Goal: Task Accomplishment & Management: Manage account settings

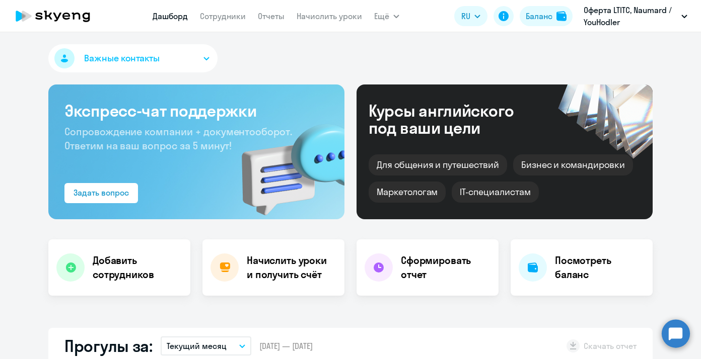
select select "30"
click at [218, 17] on link "Сотрудники" at bounding box center [223, 16] width 46 height 10
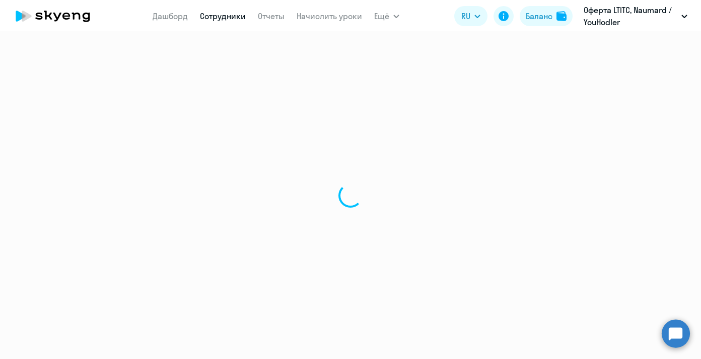
select select "30"
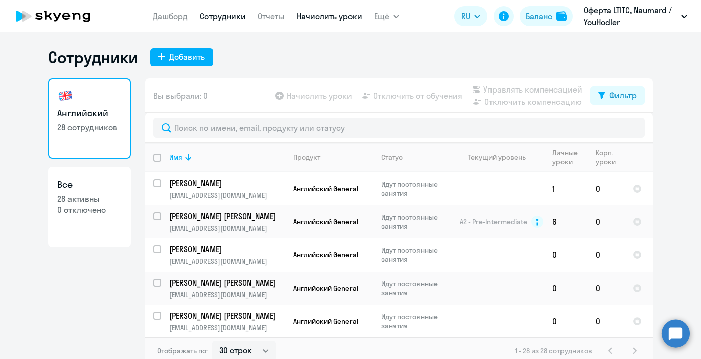
click at [320, 17] on link "Начислить уроки" at bounding box center [328, 16] width 65 height 10
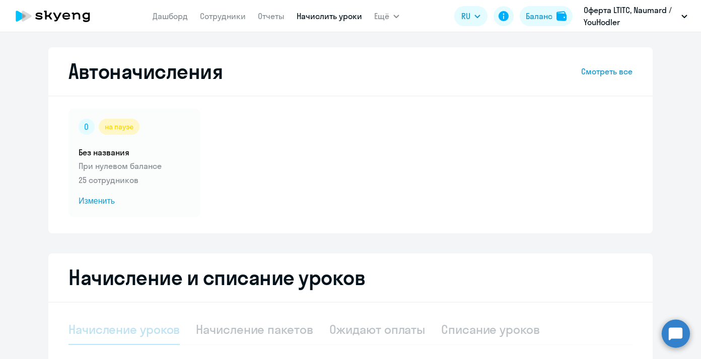
select select "10"
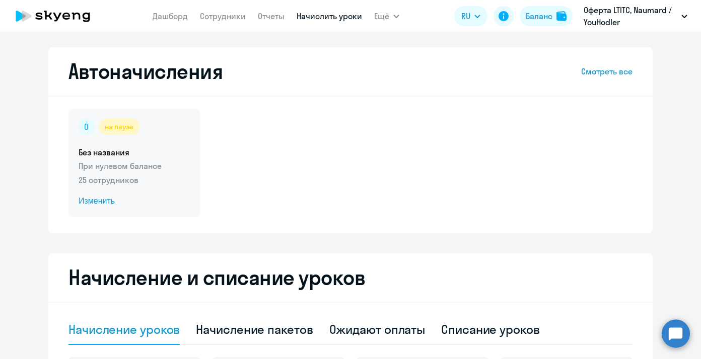
click at [129, 163] on p "При нулевом балансе" at bounding box center [135, 166] width 112 height 12
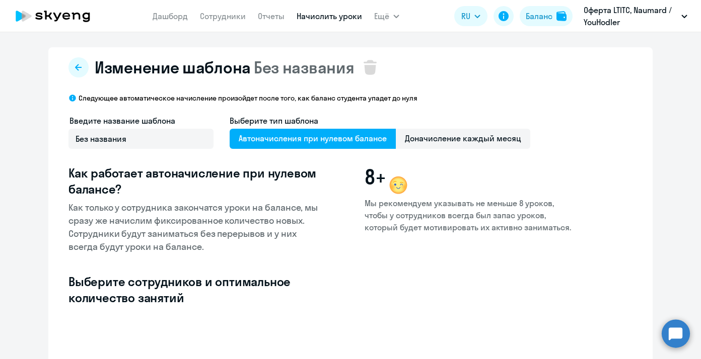
select select "10"
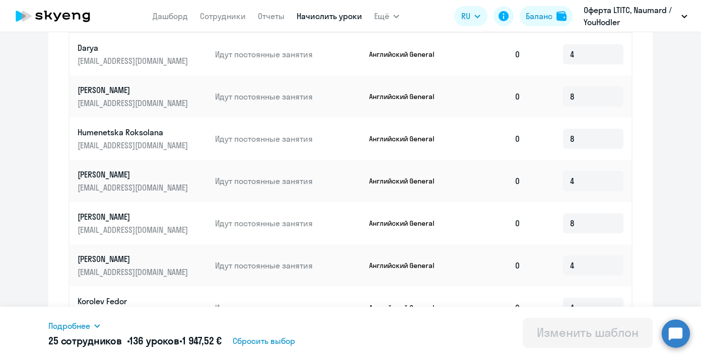
scroll to position [526, 0]
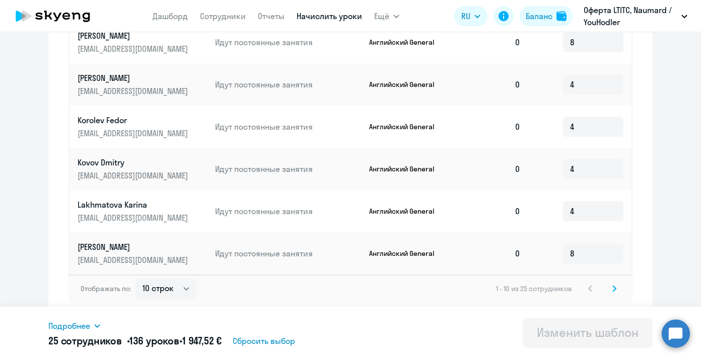
click at [616, 288] on icon at bounding box center [614, 289] width 3 height 6
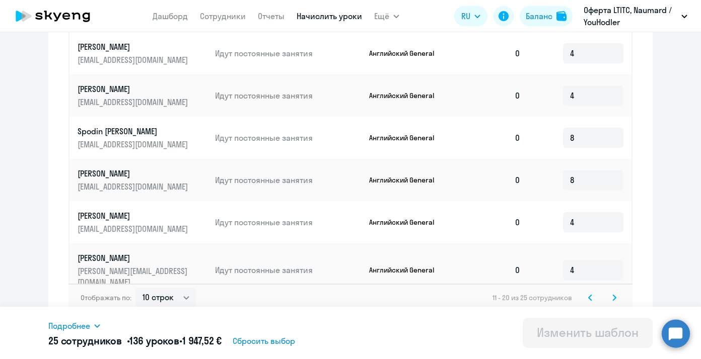
click at [616, 295] on icon at bounding box center [614, 298] width 3 height 6
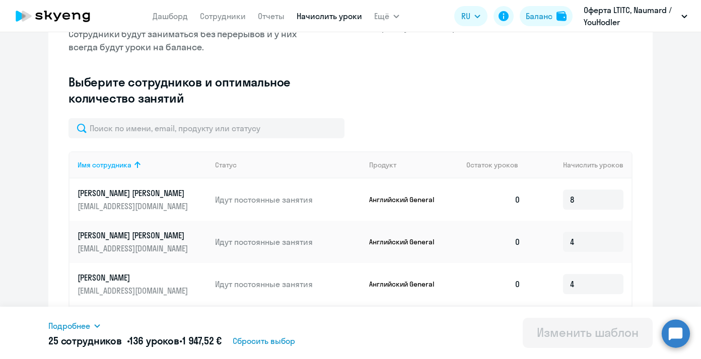
scroll to position [0, 0]
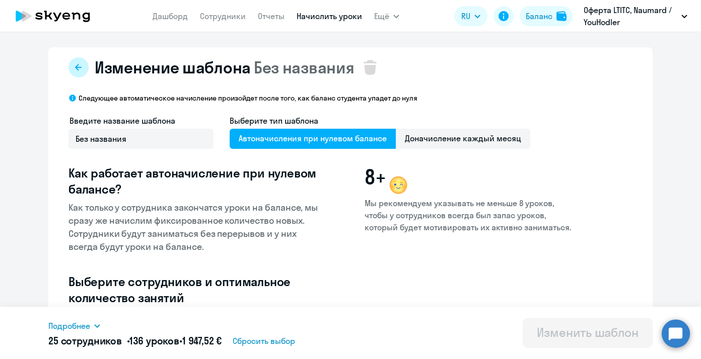
click at [72, 60] on button at bounding box center [78, 67] width 20 height 20
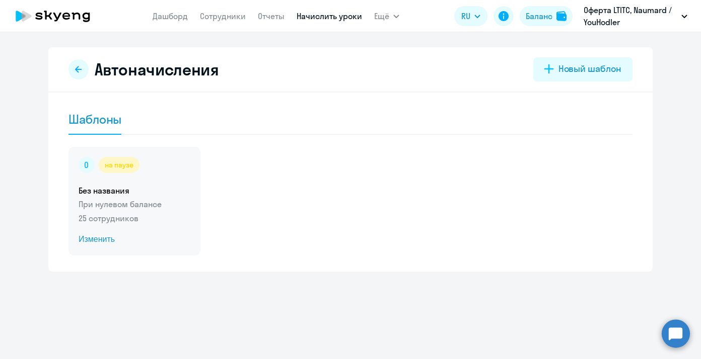
click at [129, 177] on div "на паузе Без названия При нулевом балансе 25 сотрудников Изменить" at bounding box center [134, 201] width 132 height 109
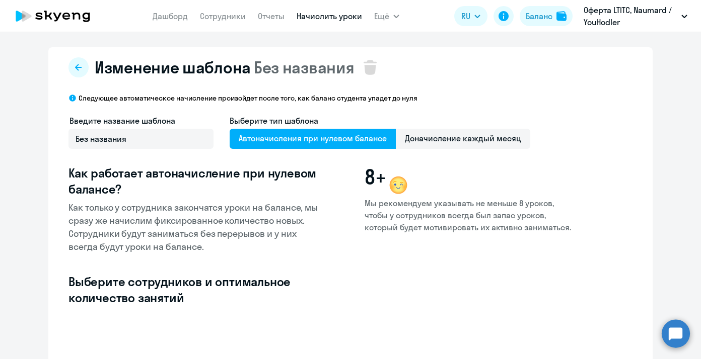
select select "10"
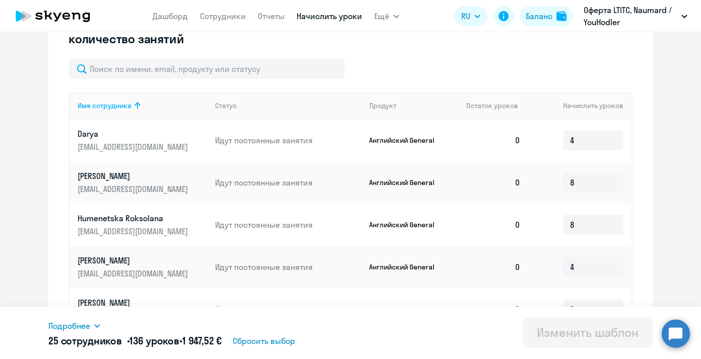
scroll to position [260, 0]
click at [587, 185] on input "8" at bounding box center [593, 182] width 60 height 20
click at [632, 192] on div "Изменение шаблона Без названия Следующее автоматическое начисление произойдет п…" at bounding box center [350, 187] width 604 height 798
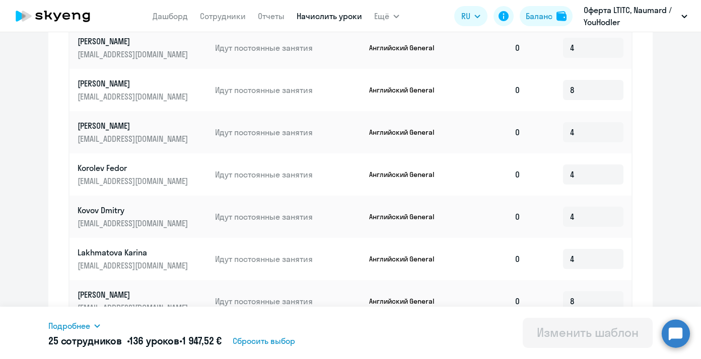
scroll to position [526, 0]
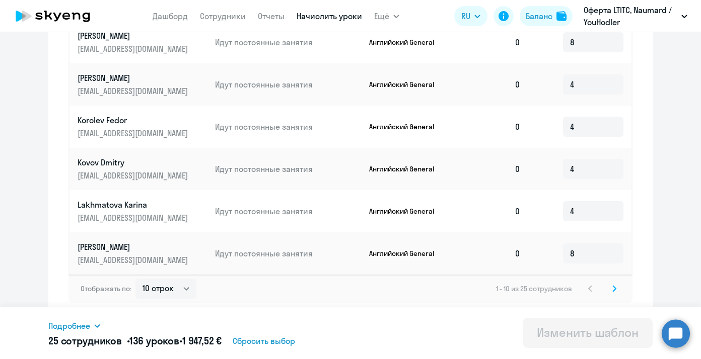
click at [619, 295] on div "Отображать по: 10 строк 30 строк 50 строк 1 - 10 из 25 сотрудников" at bounding box center [350, 289] width 564 height 28
click at [613, 293] on svg-icon at bounding box center [614, 289] width 12 height 12
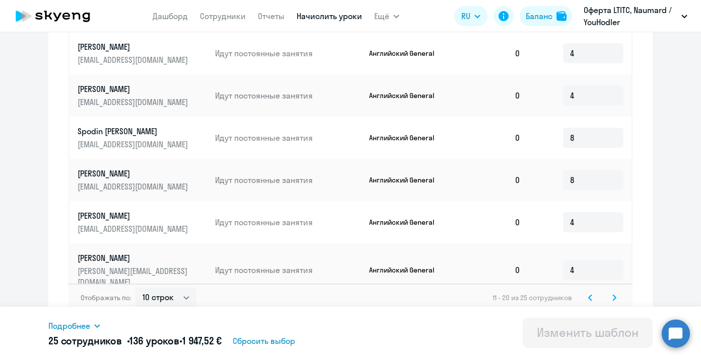
click at [614, 293] on svg-icon at bounding box center [614, 298] width 12 height 12
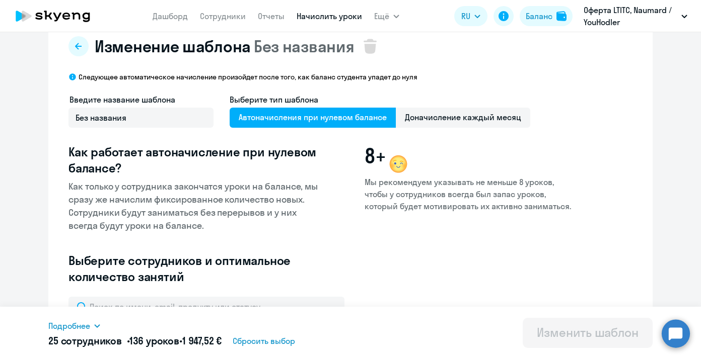
scroll to position [19, 0]
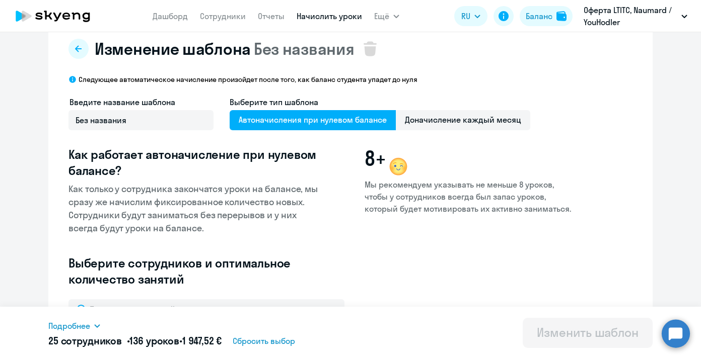
click at [85, 327] on span "Подробнее" at bounding box center [69, 326] width 42 height 12
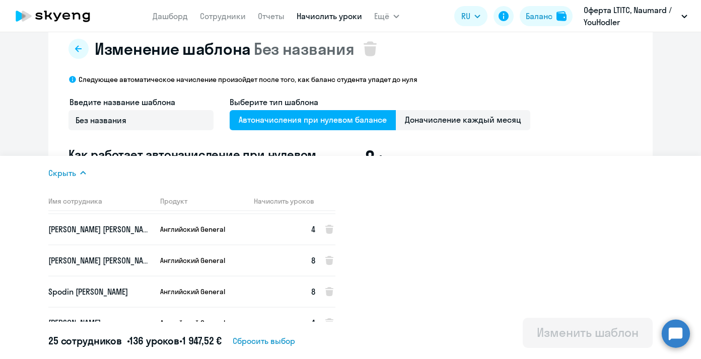
scroll to position [312, 0]
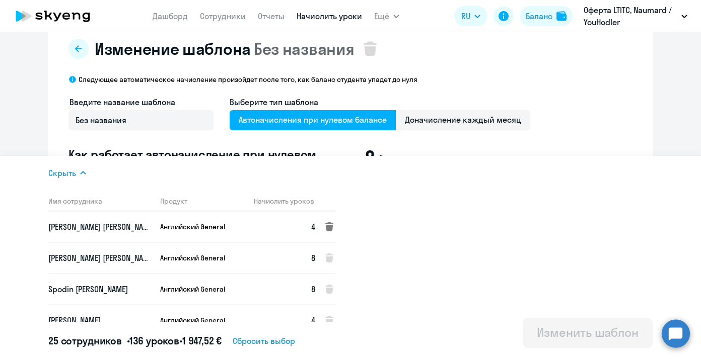
click at [328, 226] on icon at bounding box center [329, 226] width 8 height 9
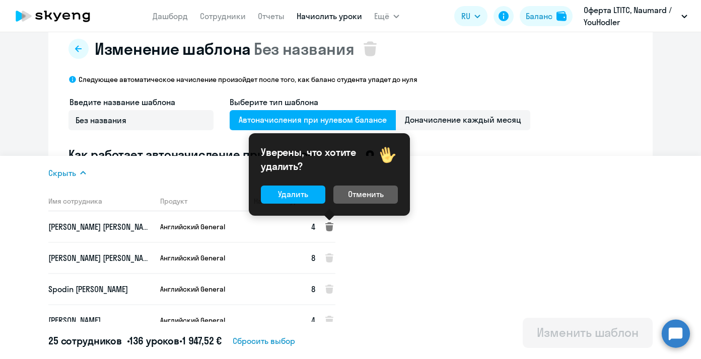
click at [288, 205] on div "Уверены, что хотите удалить? Удалить Отменить" at bounding box center [329, 174] width 161 height 83
click at [288, 197] on div "Удалить" at bounding box center [293, 194] width 30 height 12
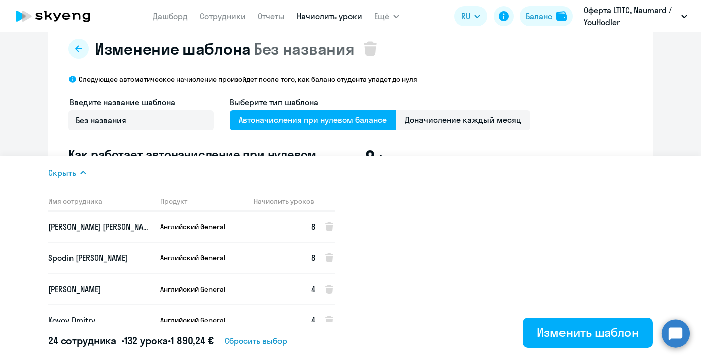
click at [271, 83] on p "Следующее автоматическое начисление произойдет после того, как баланс студента …" at bounding box center [248, 79] width 339 height 9
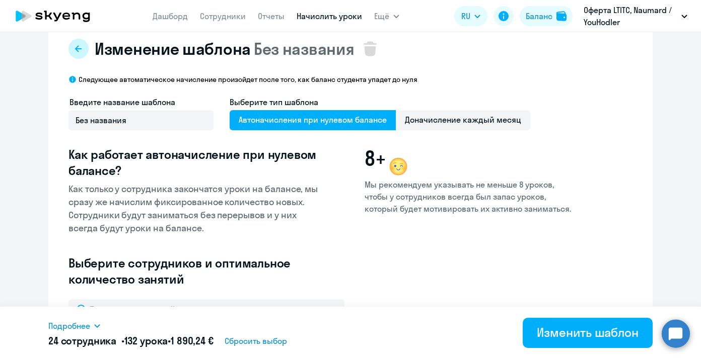
click at [76, 52] on icon at bounding box center [78, 49] width 8 height 8
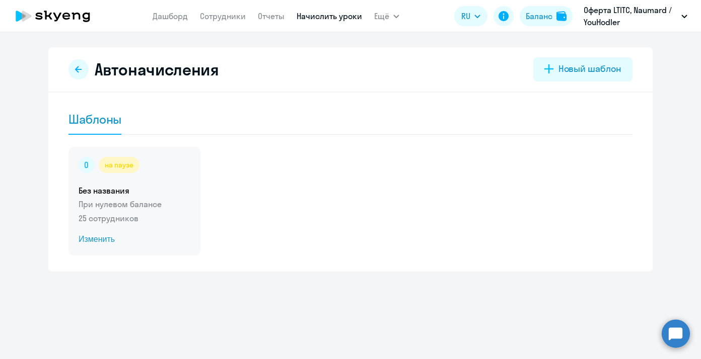
click at [99, 242] on span "Изменить" at bounding box center [135, 240] width 112 height 12
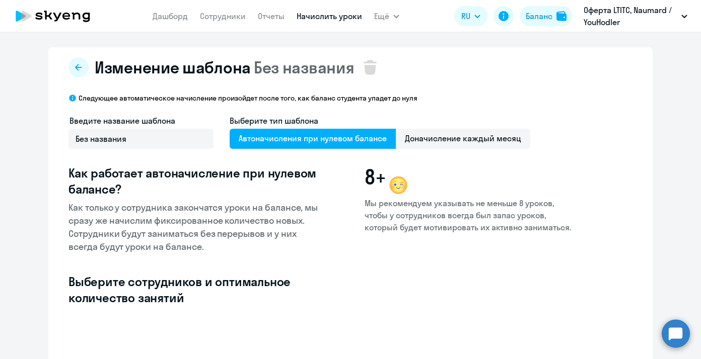
select select "10"
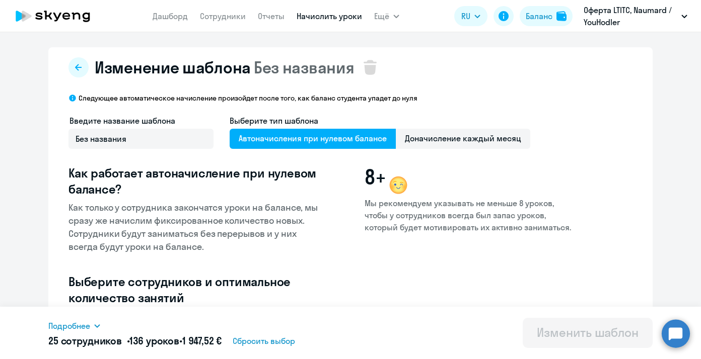
click at [75, 327] on span "Подробнее" at bounding box center [69, 326] width 42 height 12
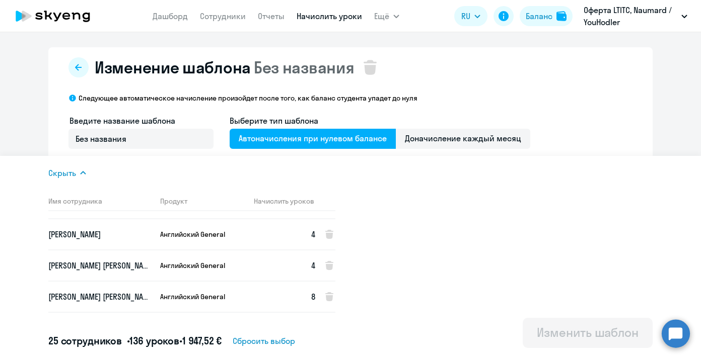
scroll to position [275, 0]
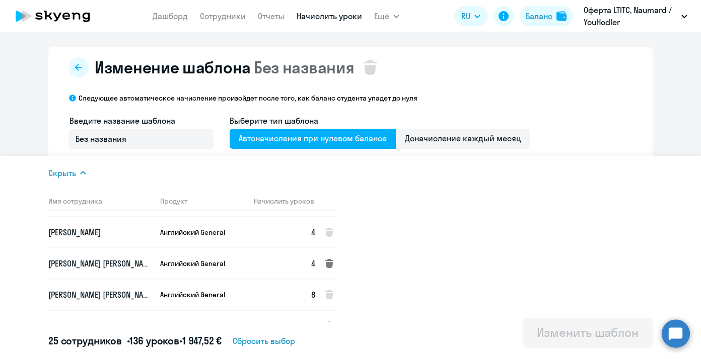
click at [331, 261] on icon at bounding box center [329, 263] width 8 height 9
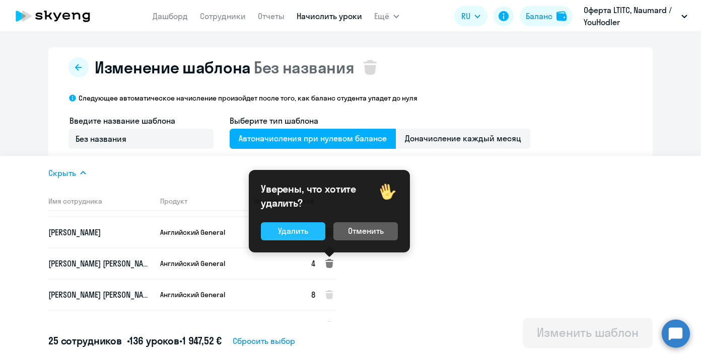
click at [298, 233] on div "Удалить" at bounding box center [293, 231] width 30 height 12
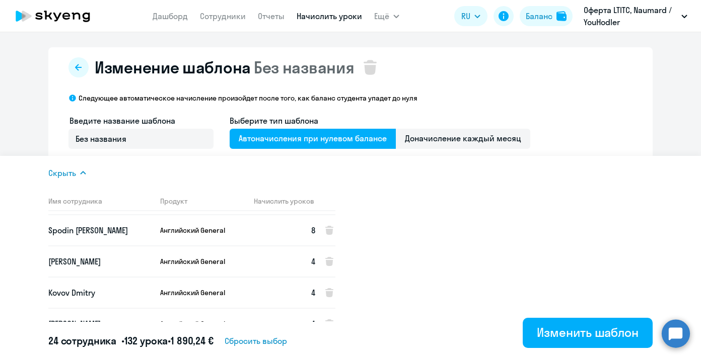
scroll to position [350, 0]
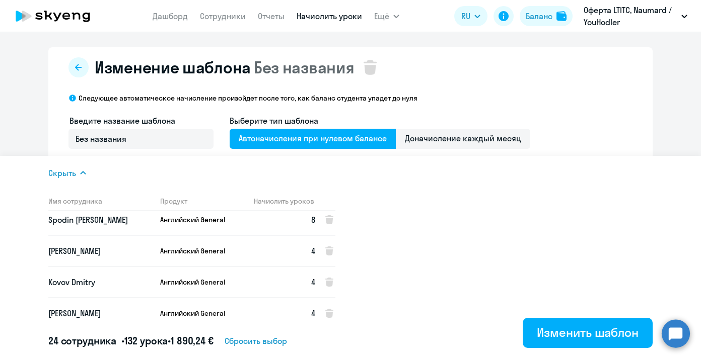
click at [272, 22] on nav "[PERSON_NAME] Отчеты Начислить уроки" at bounding box center [256, 16] width 209 height 20
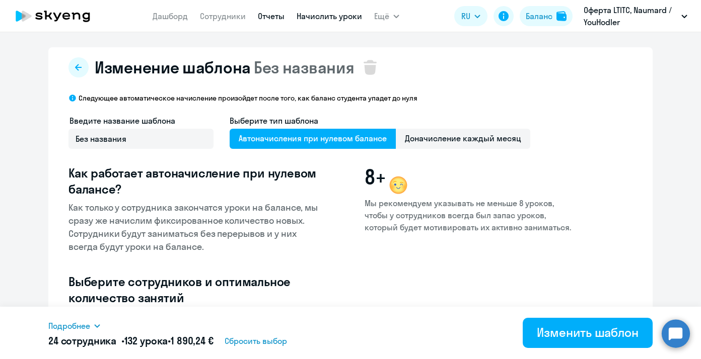
click at [271, 17] on link "Отчеты" at bounding box center [271, 16] width 27 height 10
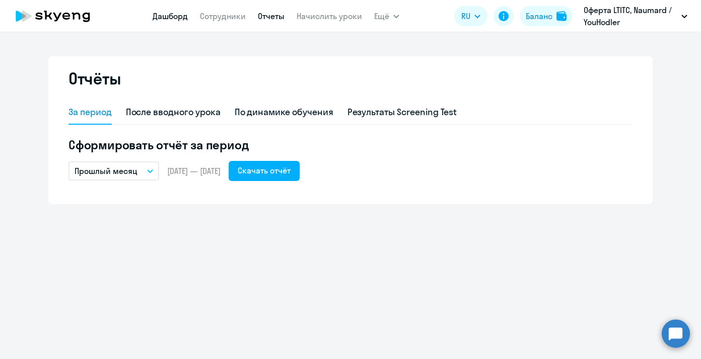
click at [169, 16] on link "Дашборд" at bounding box center [169, 16] width 35 height 10
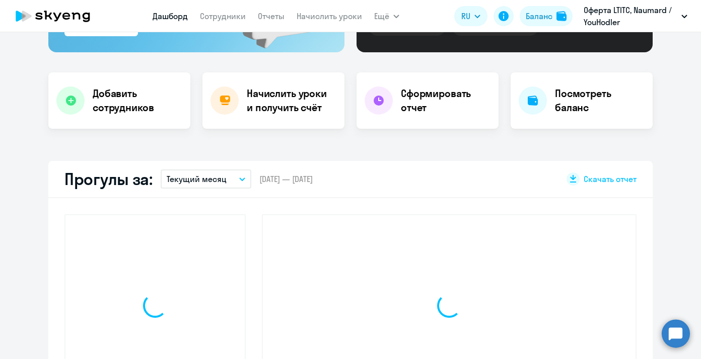
select select "30"
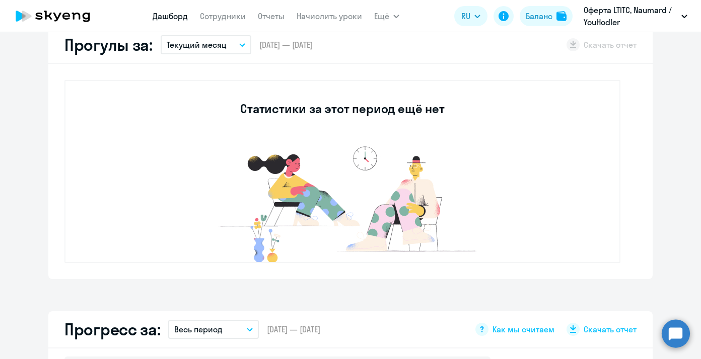
scroll to position [303, 0]
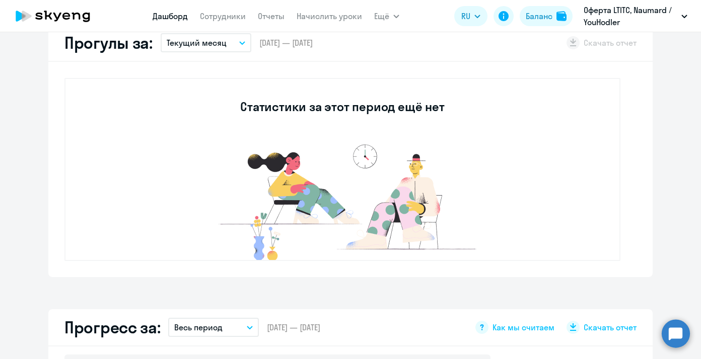
click at [226, 41] on button "Текущий месяц" at bounding box center [206, 42] width 91 height 19
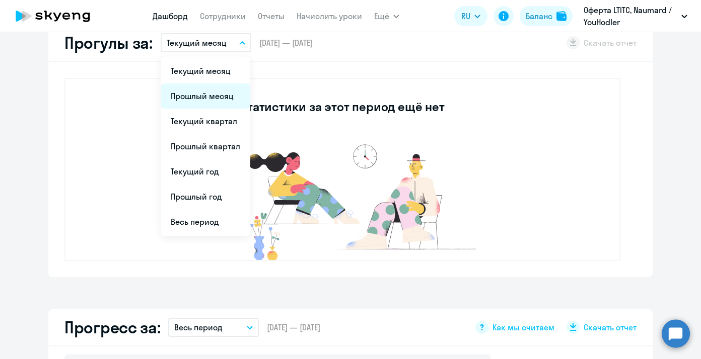
click at [201, 95] on li "Прошлый месяц" at bounding box center [206, 96] width 90 height 25
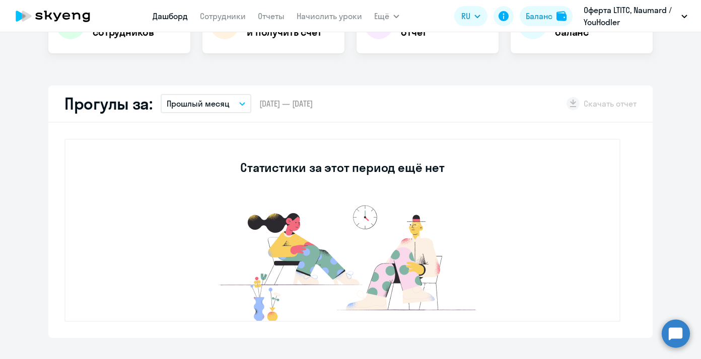
scroll to position [241, 0]
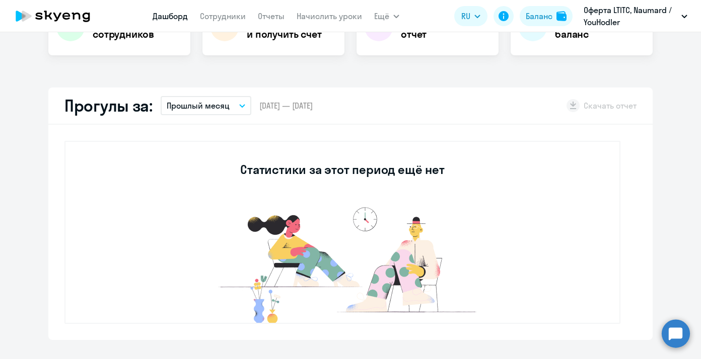
click at [227, 99] on button "Прошлый месяц" at bounding box center [206, 105] width 91 height 19
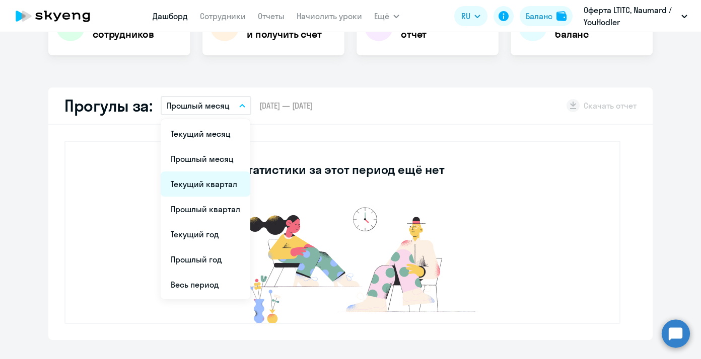
click at [201, 194] on li "Текущий квартал" at bounding box center [206, 184] width 90 height 25
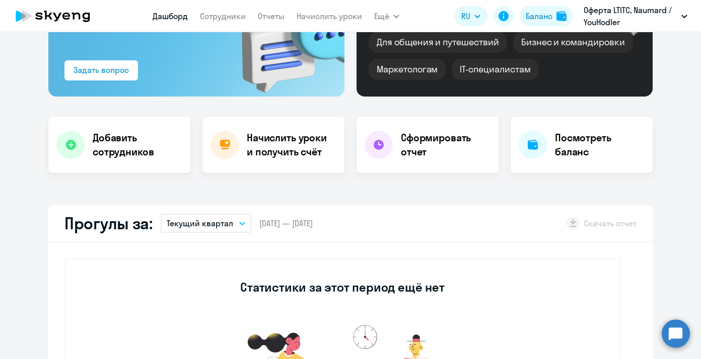
scroll to position [119, 0]
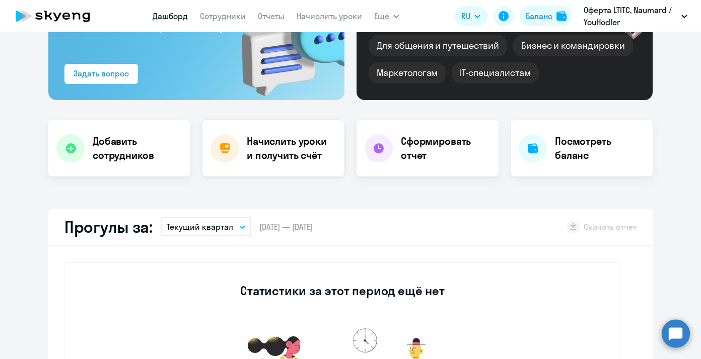
click at [284, 143] on h4 "Начислить уроки и получить счёт" at bounding box center [291, 148] width 88 height 28
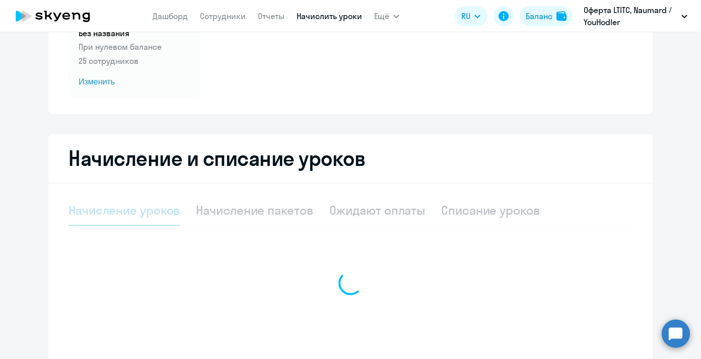
select select "10"
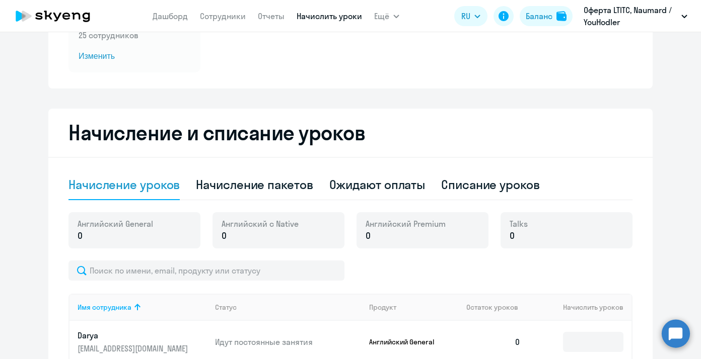
scroll to position [148, 0]
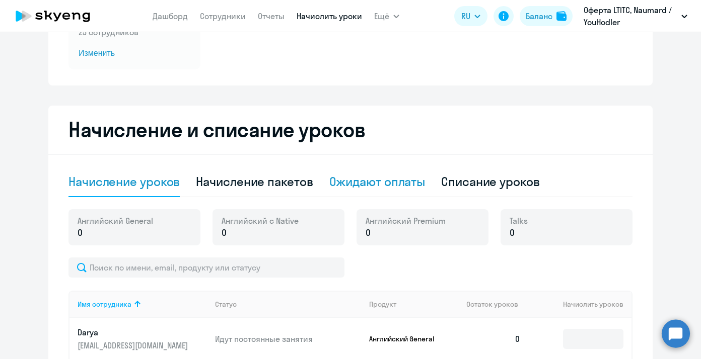
click at [395, 174] on div "Ожидают оплаты" at bounding box center [377, 182] width 96 height 16
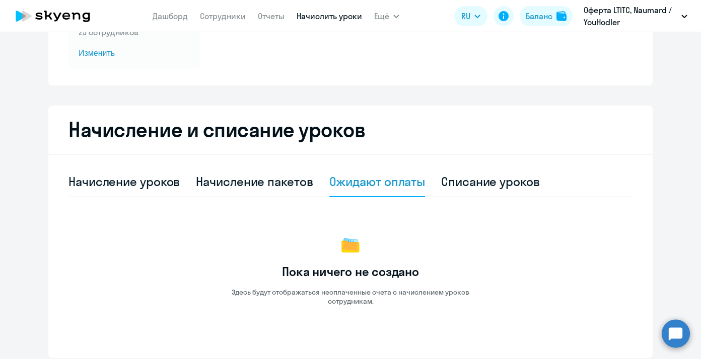
click at [262, 185] on div "Начисление пакетов" at bounding box center [254, 182] width 117 height 16
select select "10"
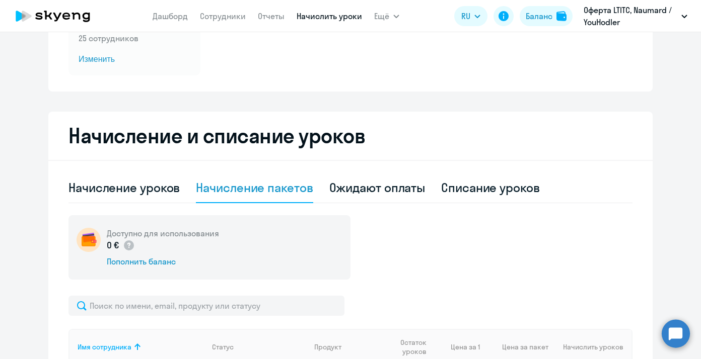
scroll to position [145, 0]
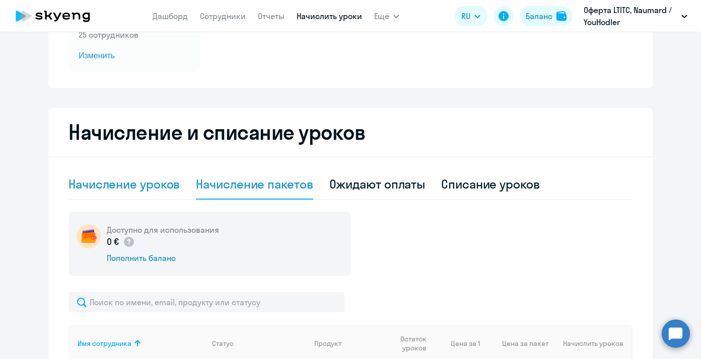
click at [142, 178] on div "Начисление уроков" at bounding box center [123, 184] width 111 height 16
select select "10"
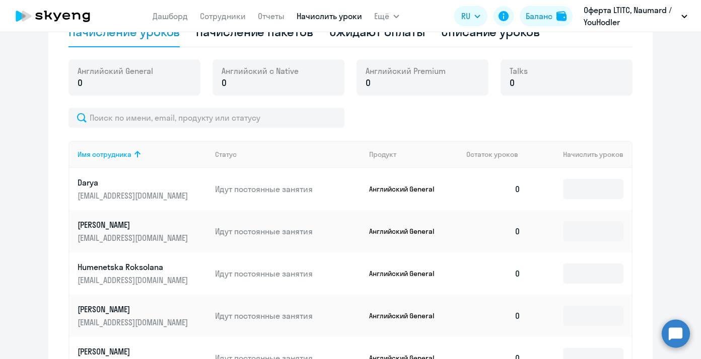
scroll to position [300, 0]
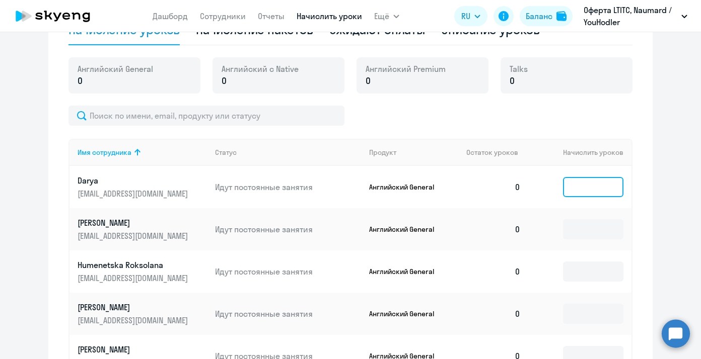
click at [572, 194] on input at bounding box center [593, 187] width 60 height 20
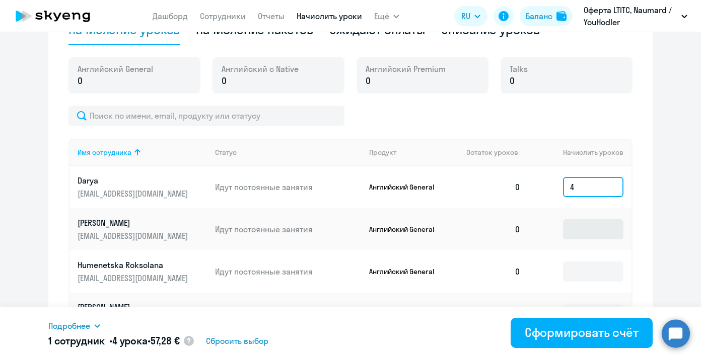
type input "4"
click at [581, 224] on input at bounding box center [593, 229] width 60 height 20
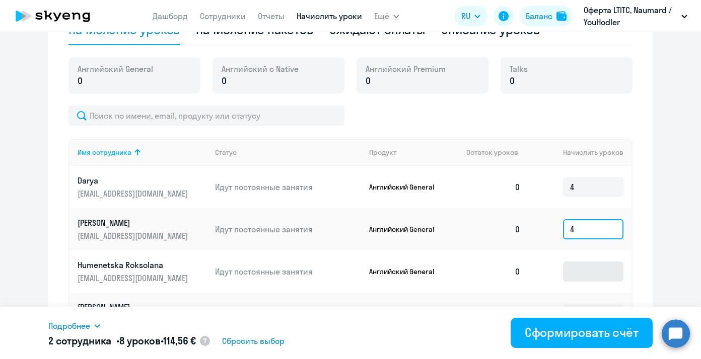
type input "4"
click at [578, 263] on input at bounding box center [593, 272] width 60 height 20
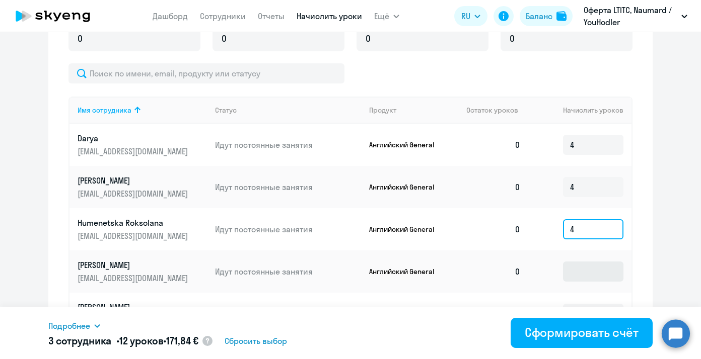
scroll to position [408, 0]
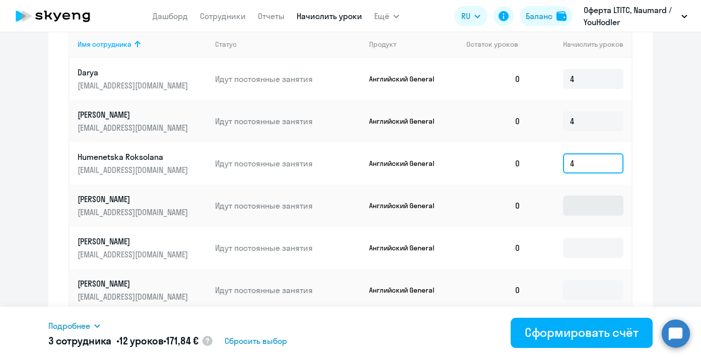
type input "4"
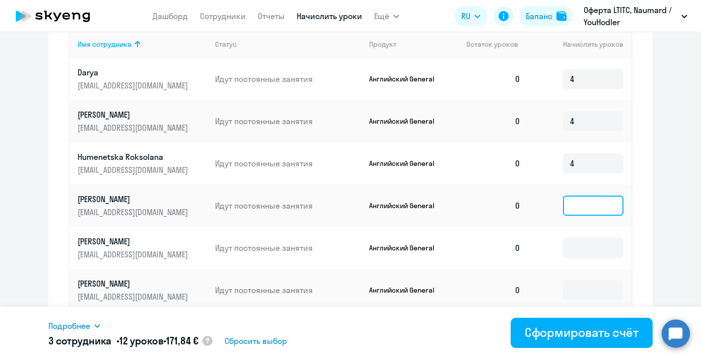
click at [581, 208] on input at bounding box center [593, 206] width 60 height 20
type input "4"
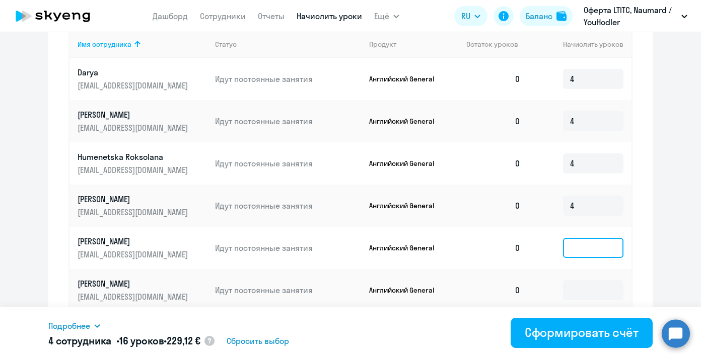
click at [575, 245] on input at bounding box center [593, 248] width 60 height 20
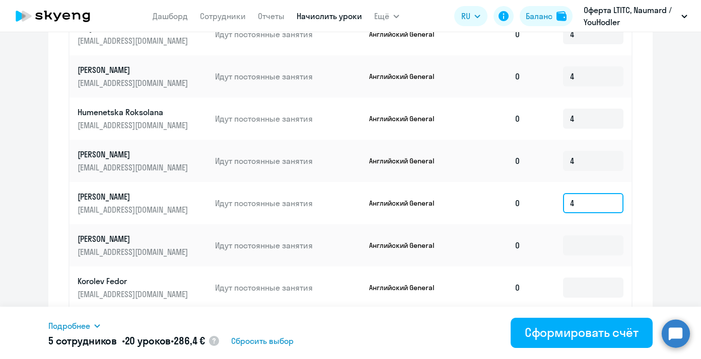
scroll to position [456, 0]
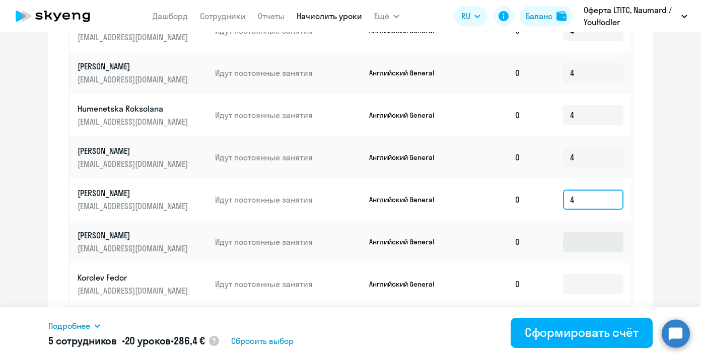
type input "4"
click at [582, 244] on input at bounding box center [593, 242] width 60 height 20
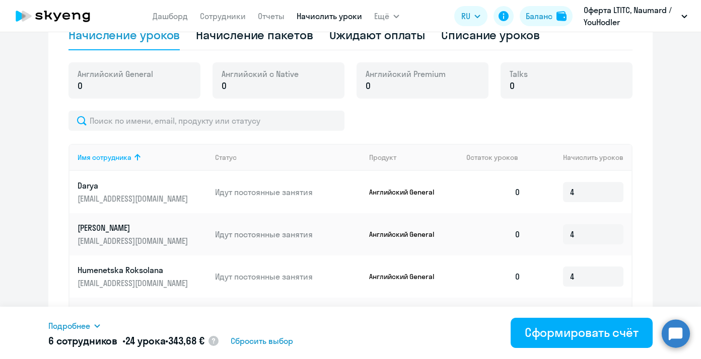
scroll to position [0, 0]
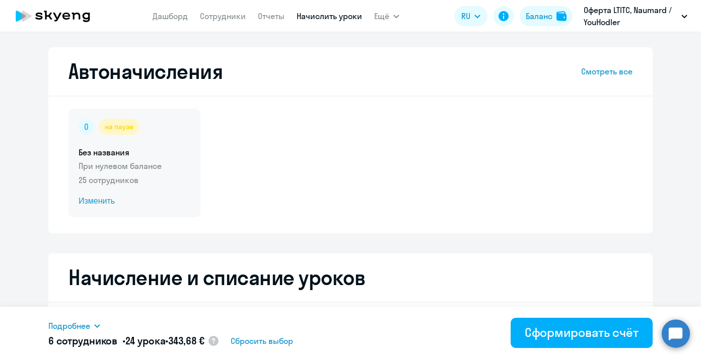
type input "4"
click at [105, 203] on span "Изменить" at bounding box center [135, 201] width 112 height 12
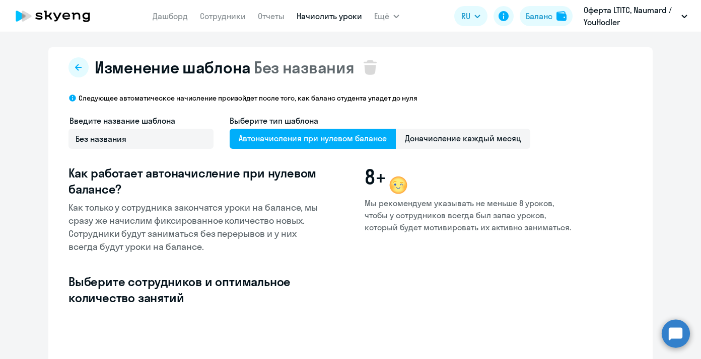
select select "10"
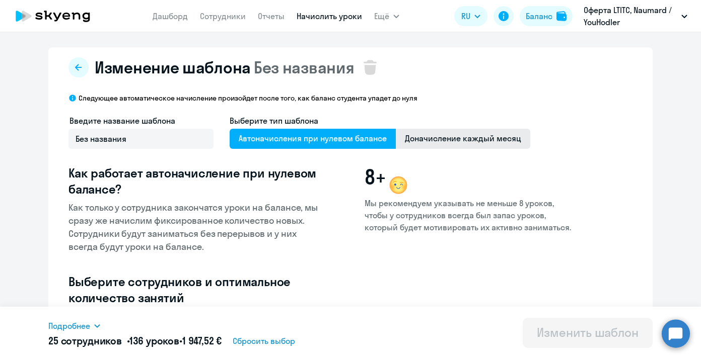
click at [427, 134] on span "Доначисление каждый месяц" at bounding box center [463, 139] width 134 height 20
click at [0, 0] on input "Доначисление каждый месяц" at bounding box center [0, 0] width 0 height 0
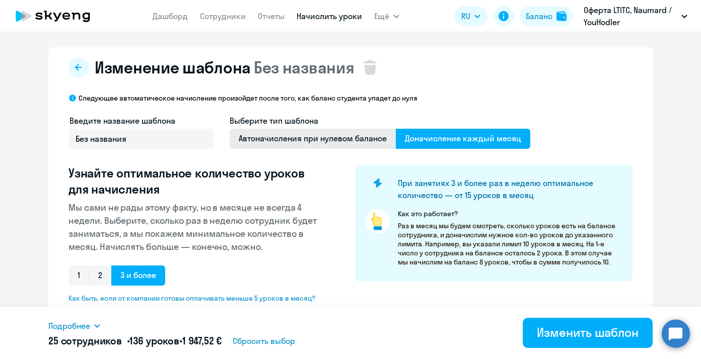
click at [351, 144] on span "Автоначисления при нулевом балансе" at bounding box center [312, 139] width 166 height 20
click at [0, 0] on input "Автоначисления при нулевом балансе" at bounding box center [0, 0] width 0 height 0
